Goal: Information Seeking & Learning: Check status

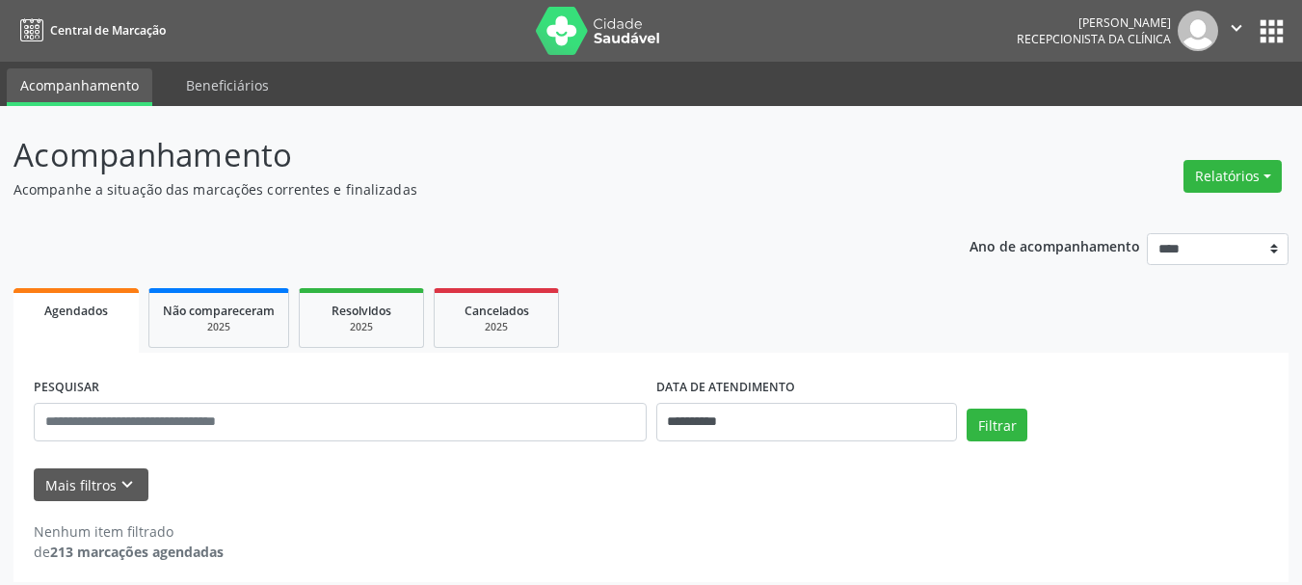
scroll to position [11, 0]
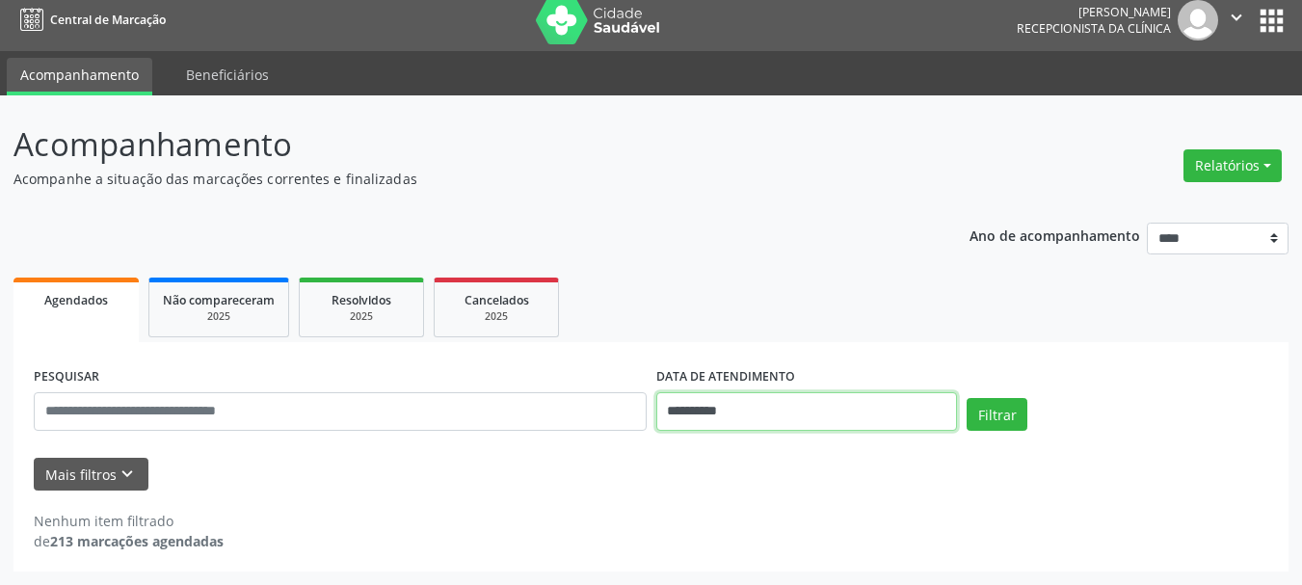
click at [794, 409] on input "**********" at bounding box center [807, 411] width 302 height 39
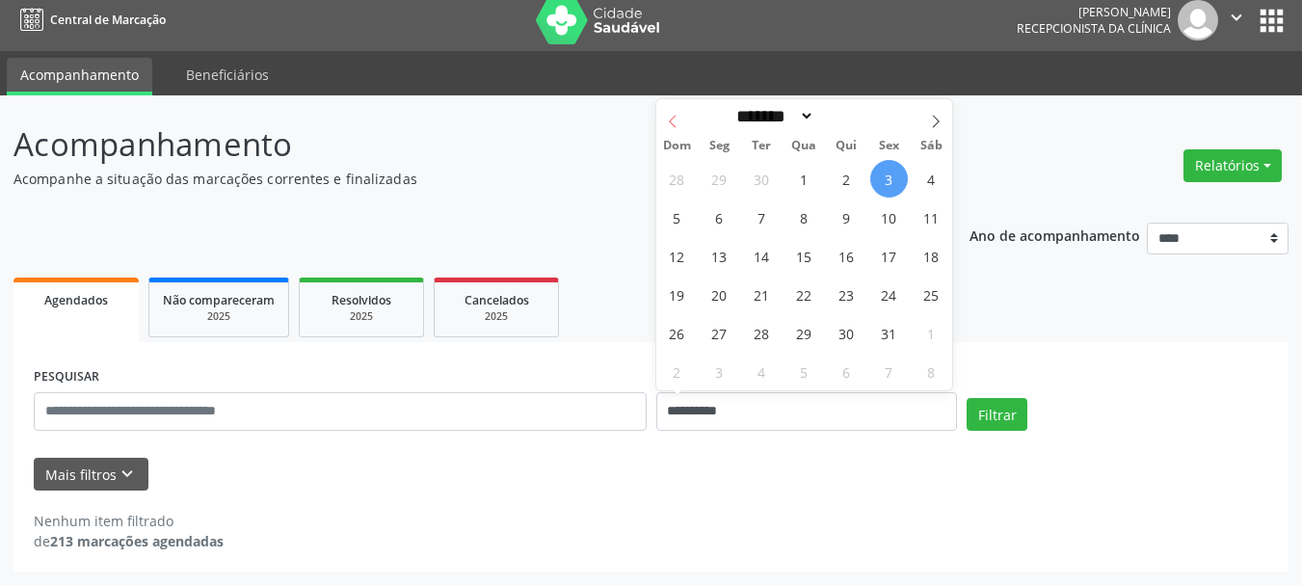
click at [670, 119] on icon at bounding box center [672, 121] width 13 height 13
select select "*"
click at [934, 294] on span "27" at bounding box center [931, 295] width 38 height 38
type input "**********"
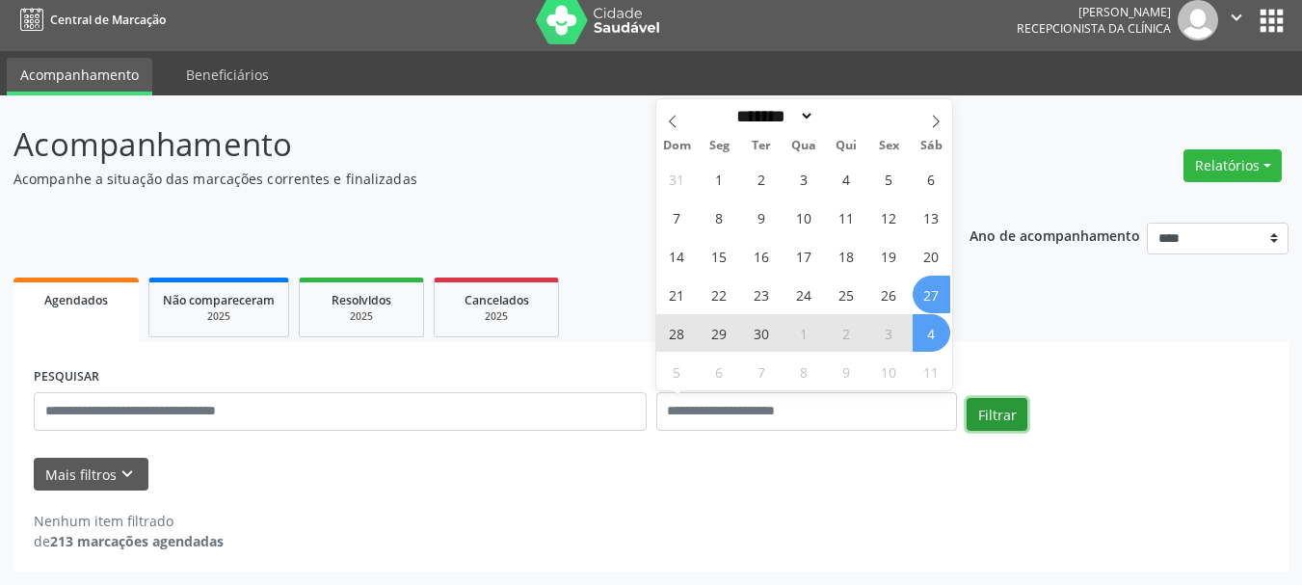
click at [995, 413] on button "Filtrar" at bounding box center [996, 414] width 61 height 33
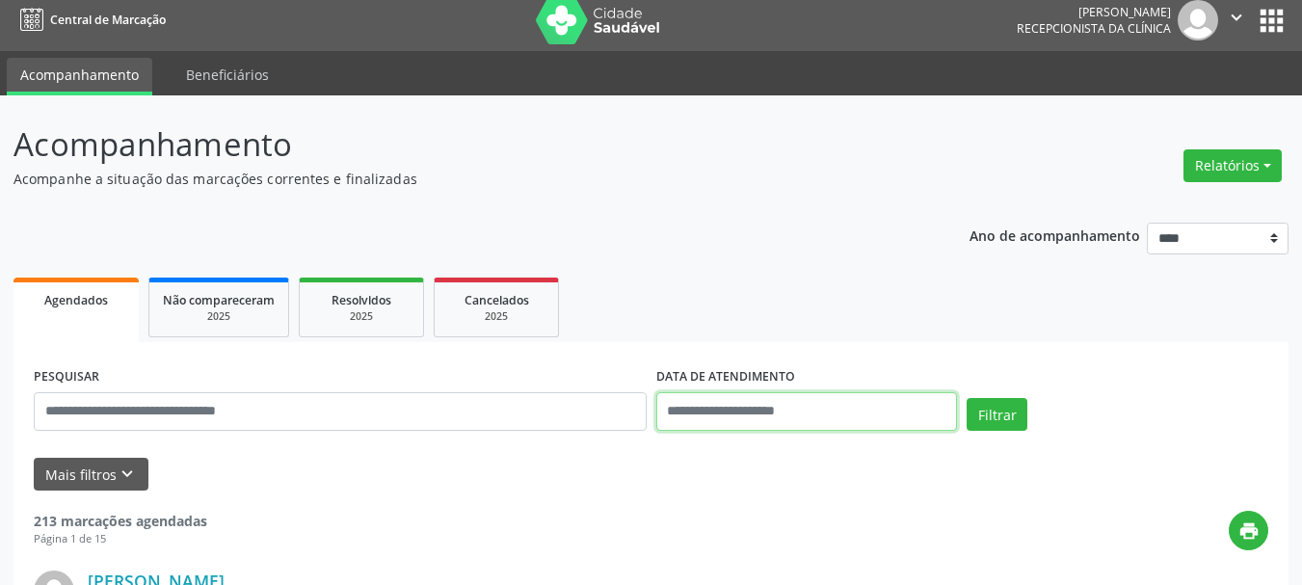
click at [749, 405] on input "text" at bounding box center [807, 411] width 302 height 39
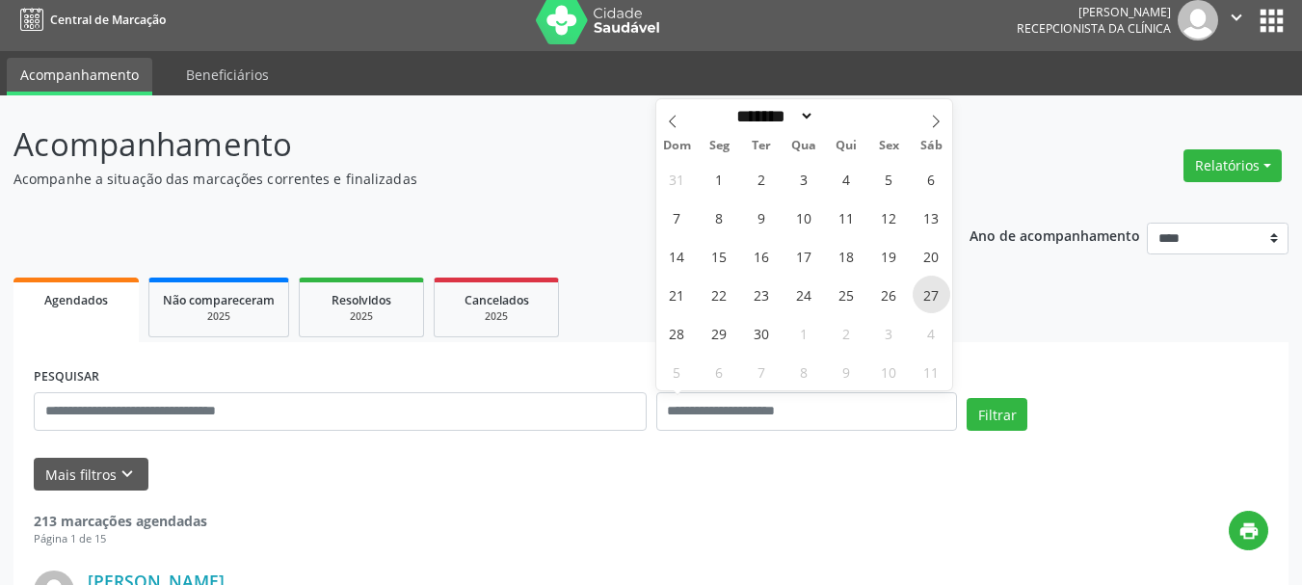
click at [927, 290] on span "27" at bounding box center [931, 295] width 38 height 38
type input "**********"
click at [927, 290] on span "27" at bounding box center [931, 295] width 38 height 38
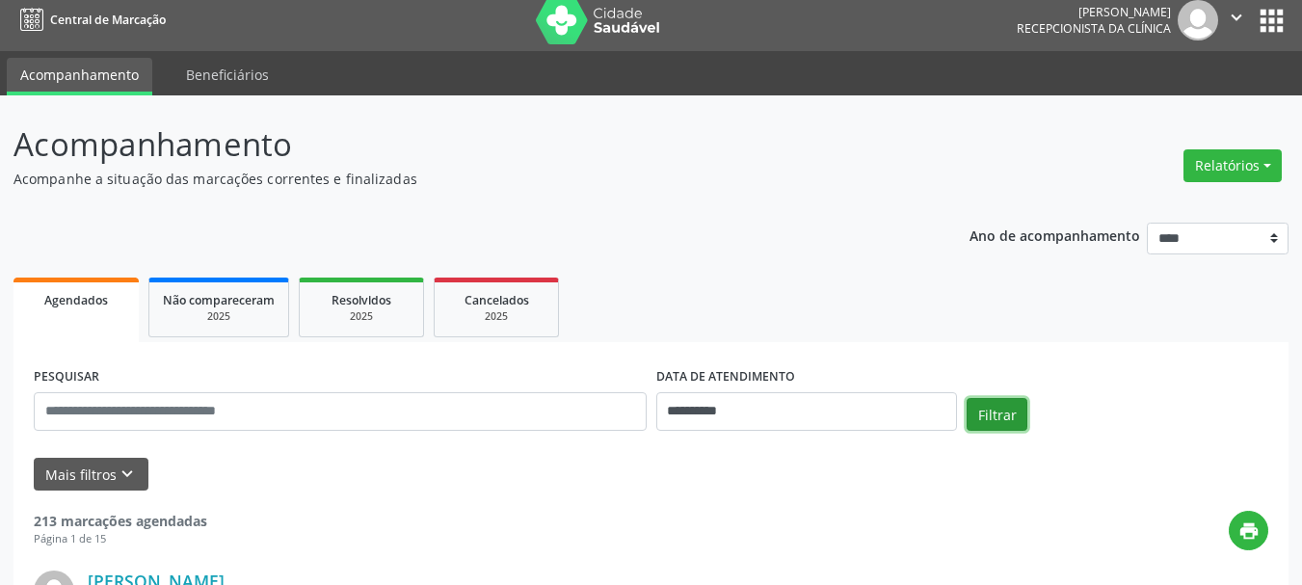
click at [990, 418] on button "Filtrar" at bounding box center [996, 414] width 61 height 33
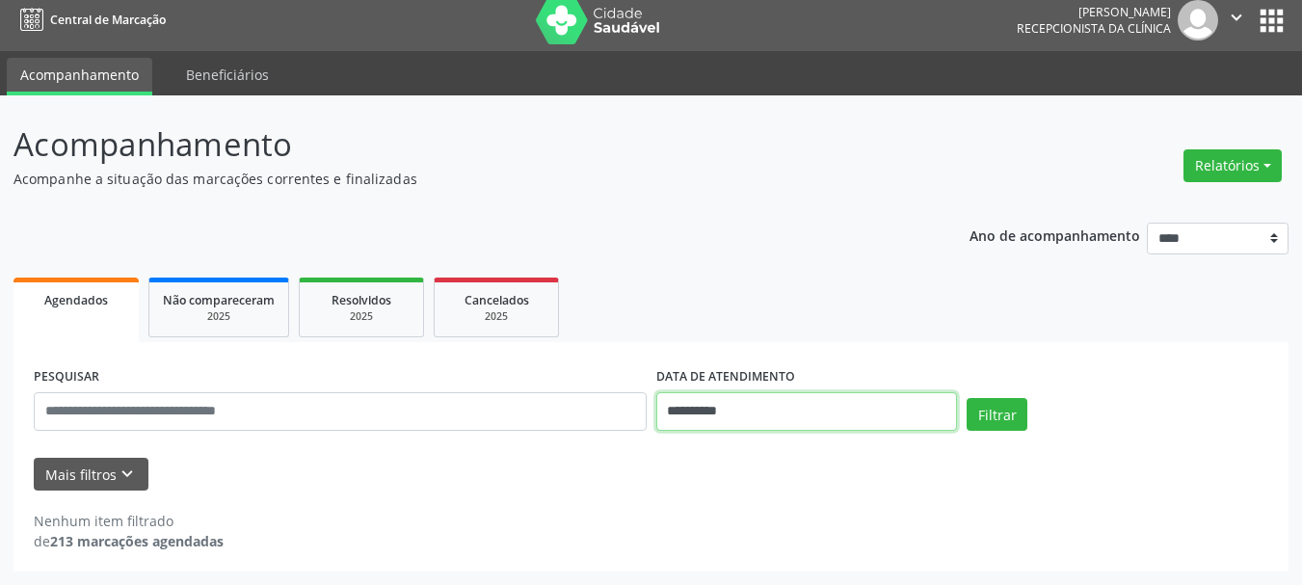
click at [853, 402] on input "**********" at bounding box center [807, 411] width 302 height 39
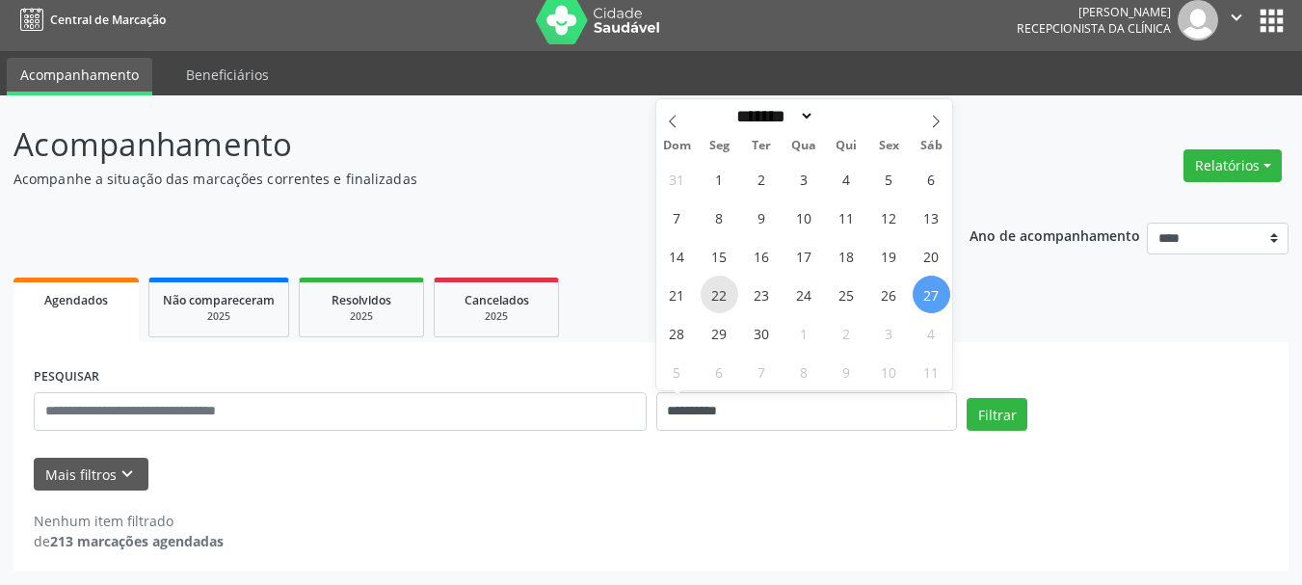
click at [720, 296] on span "22" at bounding box center [719, 295] width 38 height 38
type input "**********"
click at [720, 296] on span "22" at bounding box center [719, 295] width 38 height 38
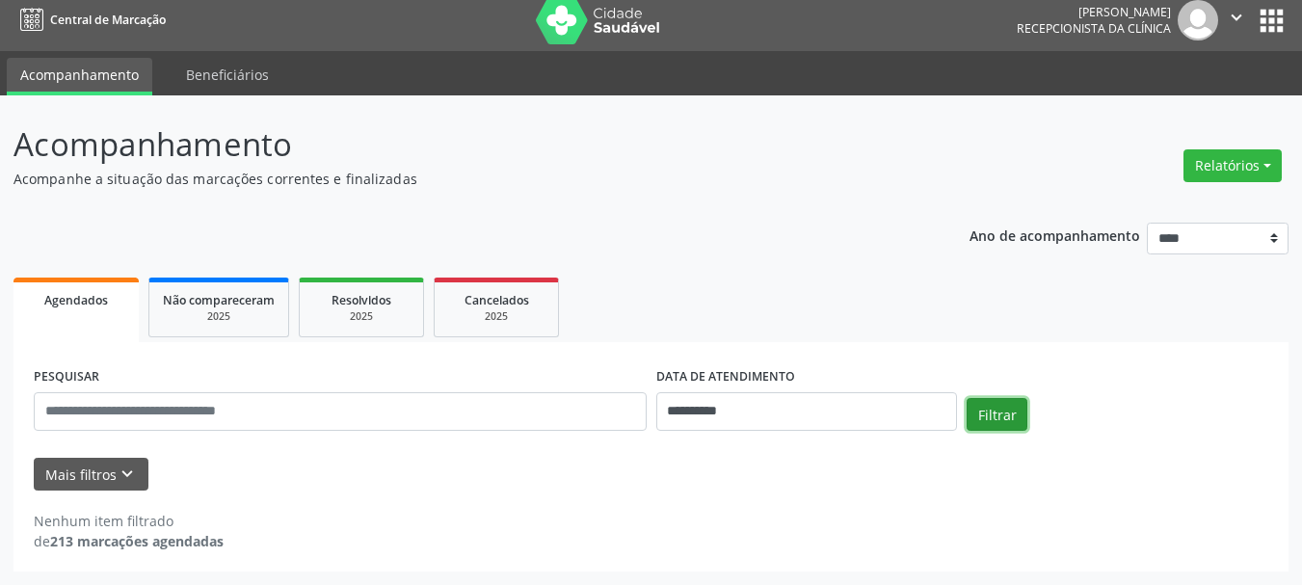
click at [987, 410] on button "Filtrar" at bounding box center [996, 414] width 61 height 33
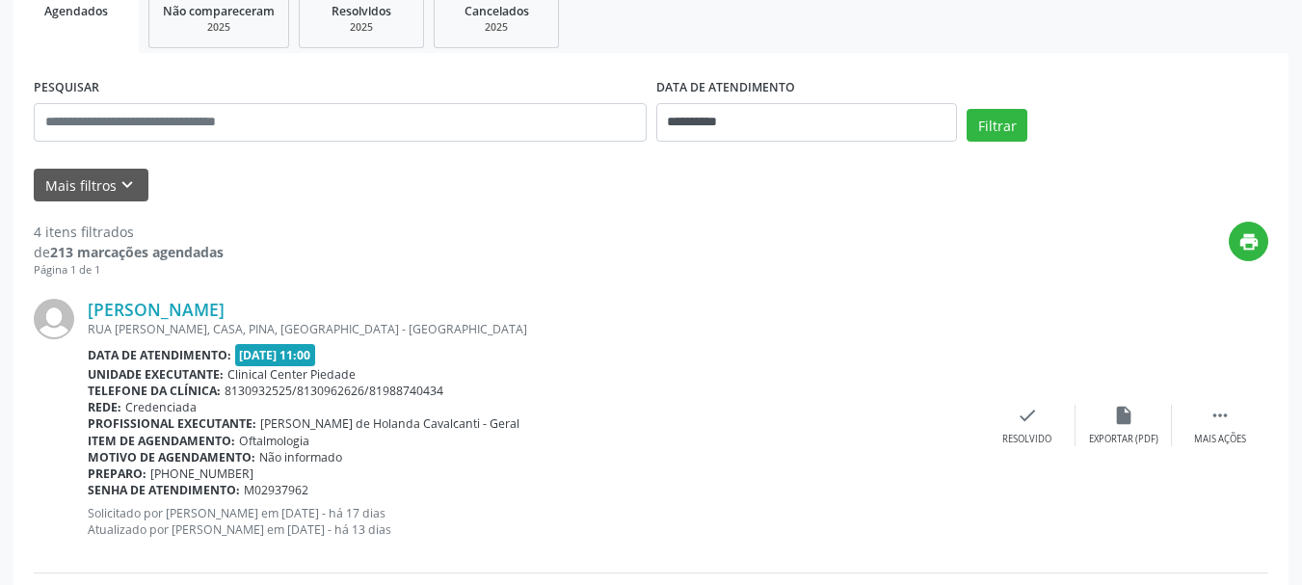
scroll to position [0, 0]
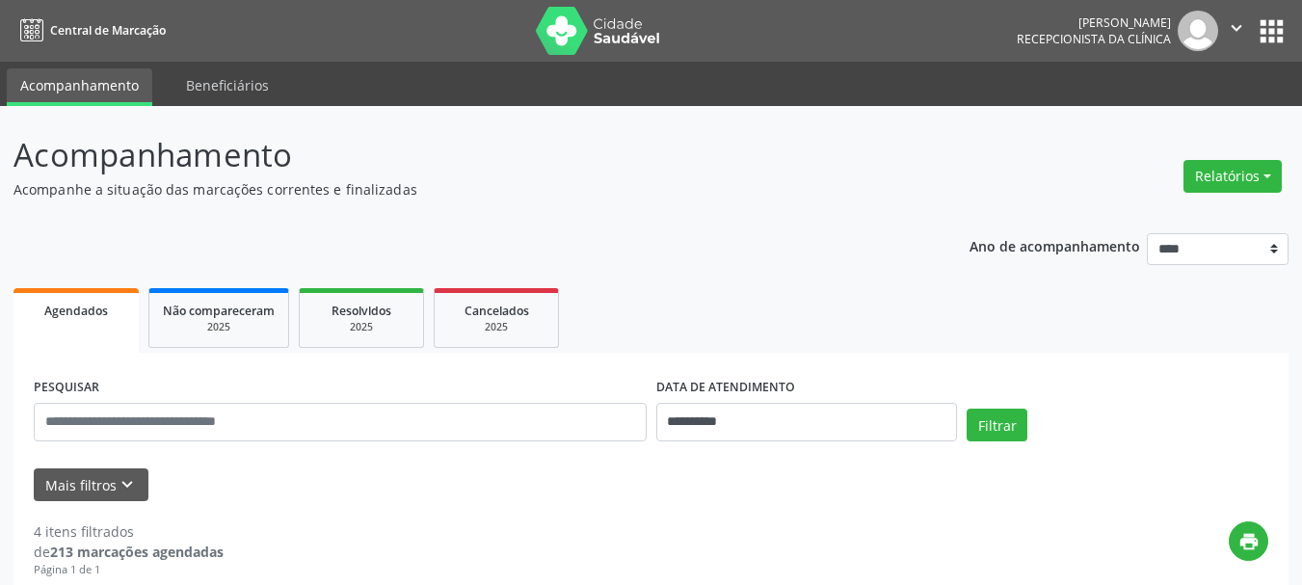
click at [38, 36] on icon at bounding box center [31, 31] width 23 height 24
click at [217, 88] on link "Beneficiários" at bounding box center [227, 85] width 110 height 34
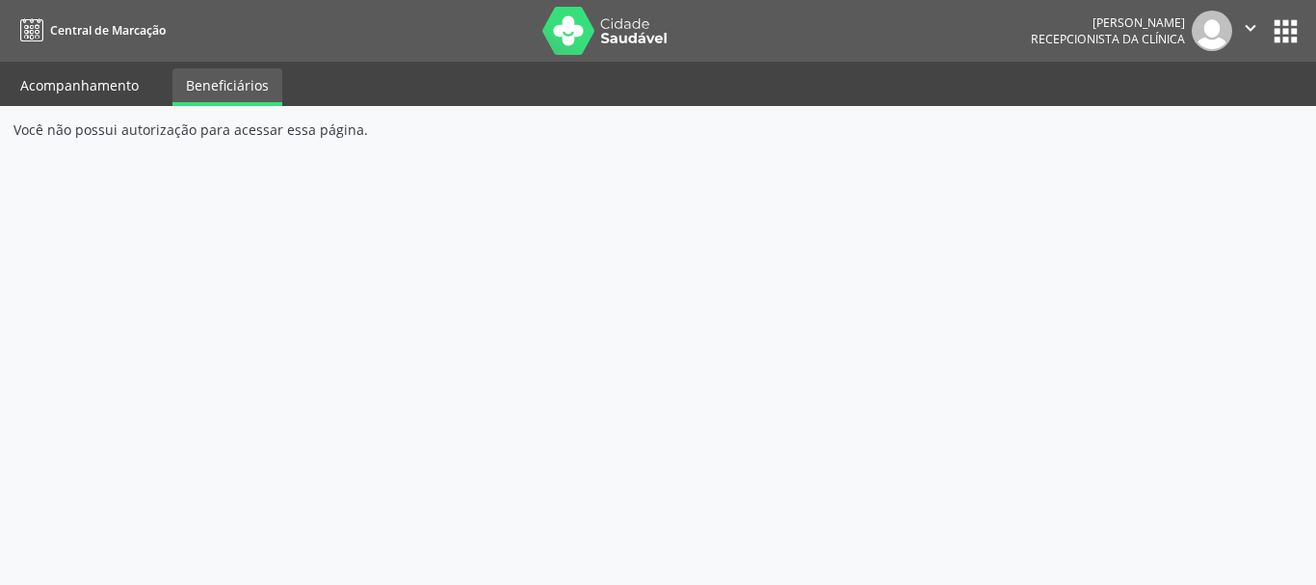
click at [72, 83] on link "Acompanhamento" at bounding box center [79, 85] width 145 height 34
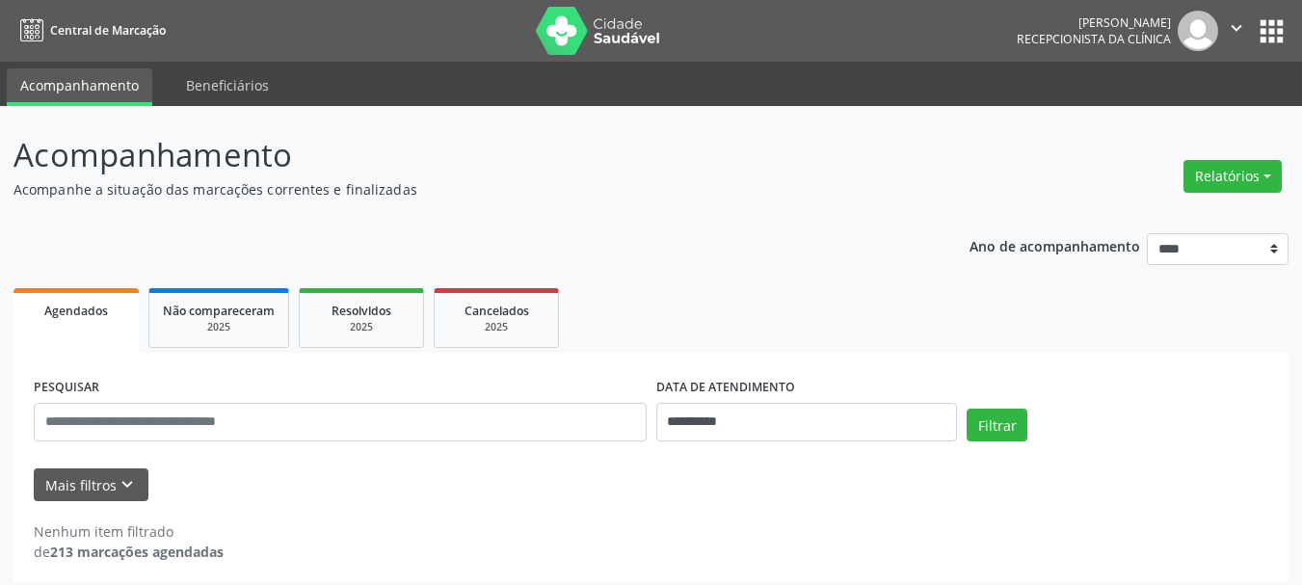
click at [1272, 36] on button "apps" at bounding box center [1271, 31] width 34 height 34
click at [712, 198] on p "Acompanhe a situação das marcações correntes e finalizadas" at bounding box center [459, 189] width 892 height 20
click at [1237, 172] on button "Relatórios" at bounding box center [1232, 176] width 98 height 33
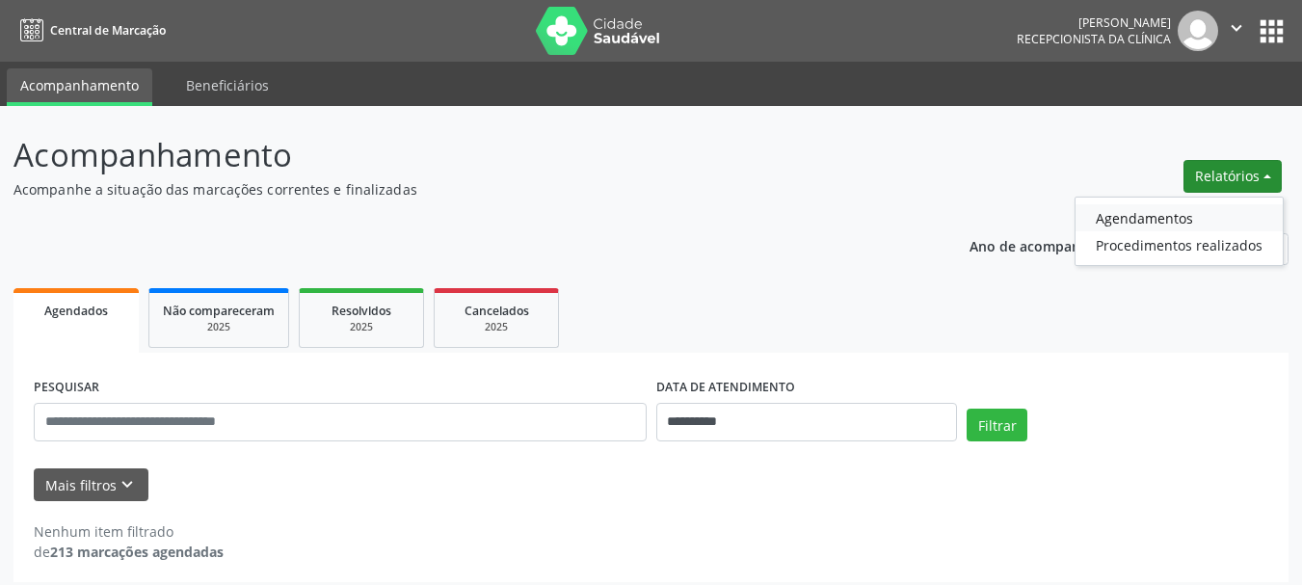
click at [1128, 217] on link "Agendamentos" at bounding box center [1178, 217] width 207 height 27
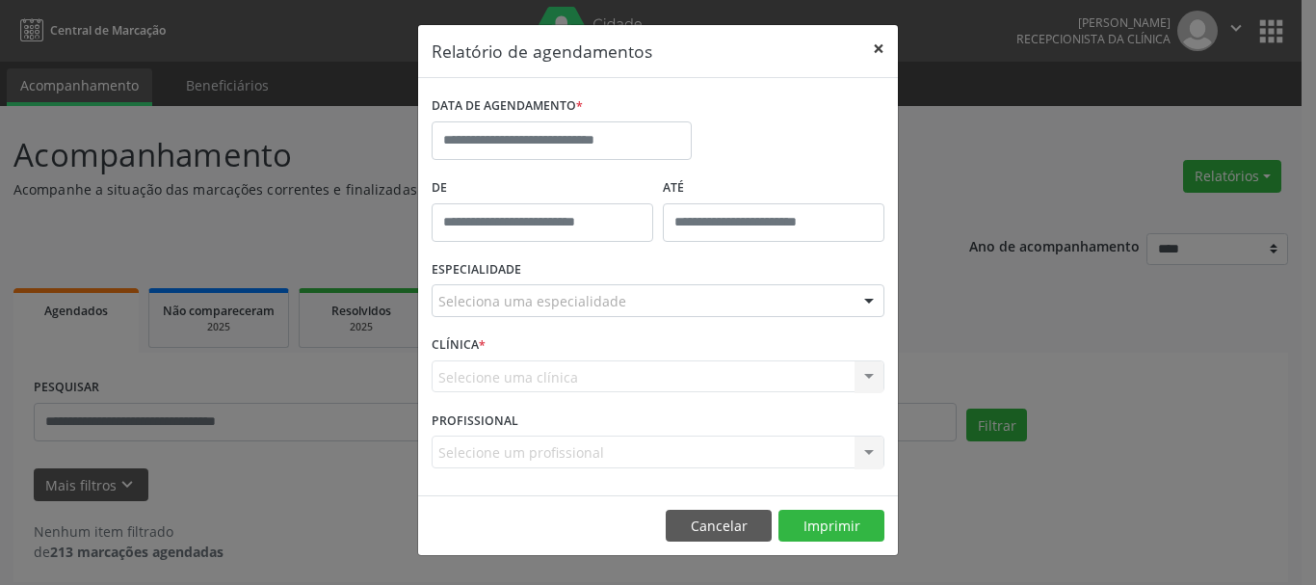
click at [877, 48] on button "×" at bounding box center [878, 48] width 39 height 47
